Goal: Book appointment/travel/reservation

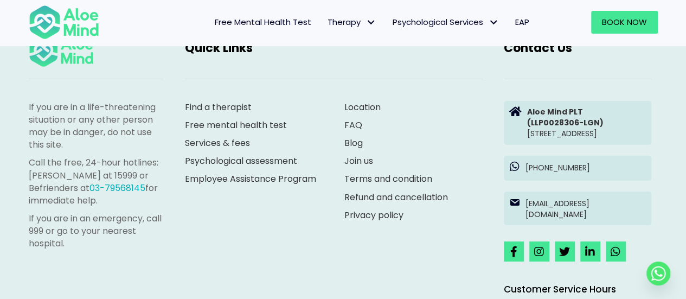
scroll to position [1627, 0]
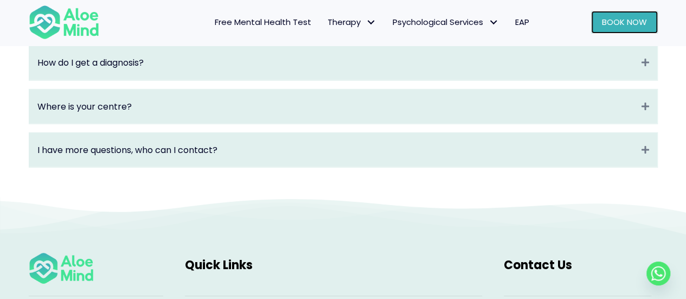
click at [611, 25] on span "Book Now" at bounding box center [624, 21] width 45 height 11
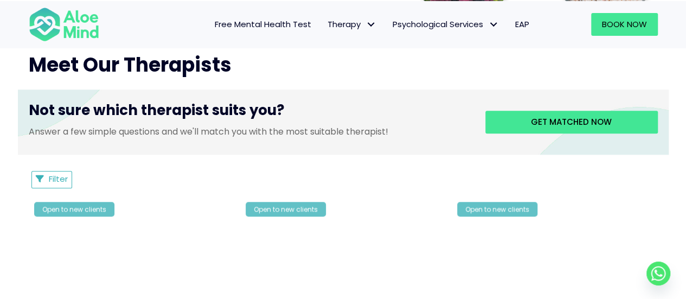
scroll to position [434, 0]
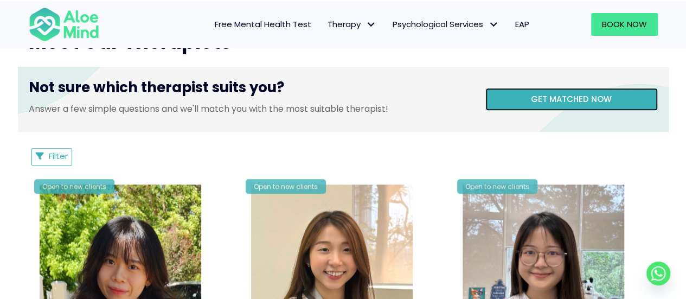
click at [551, 94] on span "Get matched now" at bounding box center [571, 98] width 81 height 11
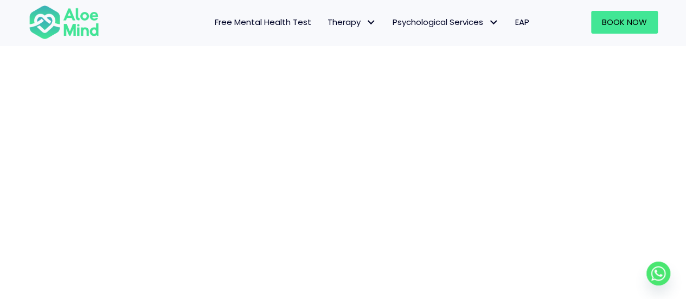
scroll to position [166, 0]
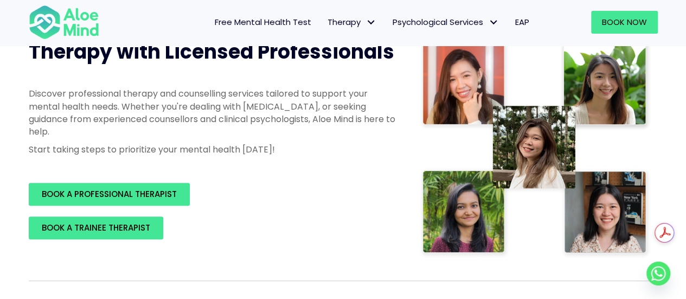
scroll to position [163, 0]
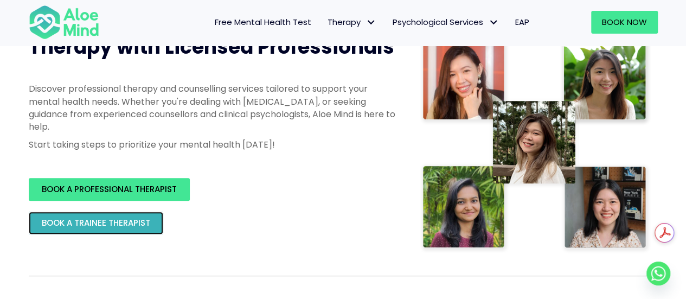
click at [131, 222] on span "BOOK A TRAINEE THERAPIST" at bounding box center [96, 222] width 108 height 11
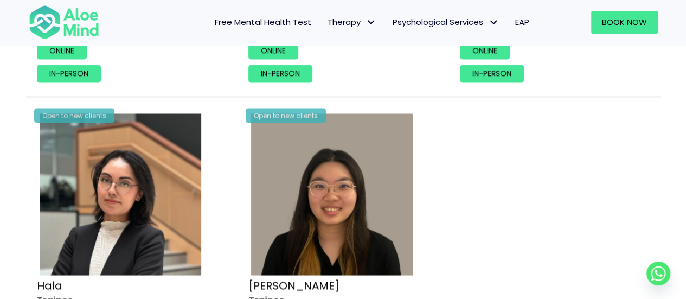
scroll to position [1031, 0]
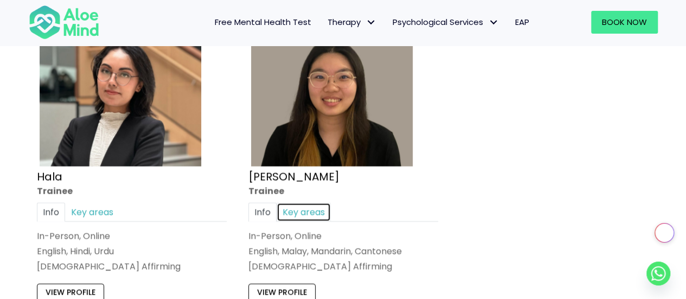
click at [306, 208] on link "Key areas" at bounding box center [304, 212] width 54 height 19
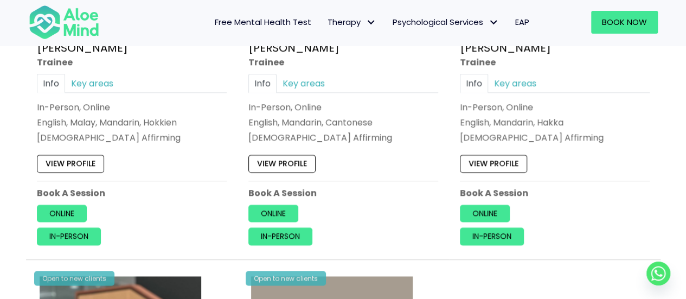
scroll to position [759, 0]
click at [96, 82] on link "Key areas" at bounding box center [92, 83] width 54 height 19
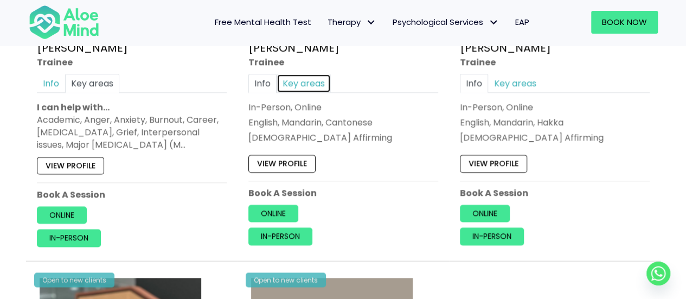
click at [304, 80] on link "Key areas" at bounding box center [304, 83] width 54 height 19
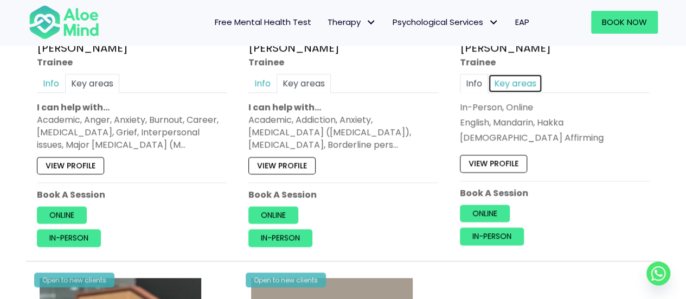
click at [516, 84] on link "Key areas" at bounding box center [515, 83] width 54 height 19
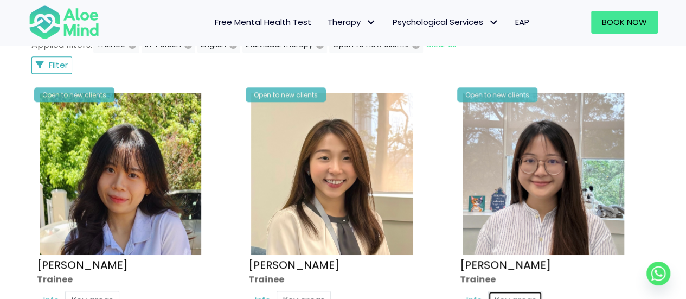
scroll to position [542, 0]
